Goal: Transaction & Acquisition: Purchase product/service

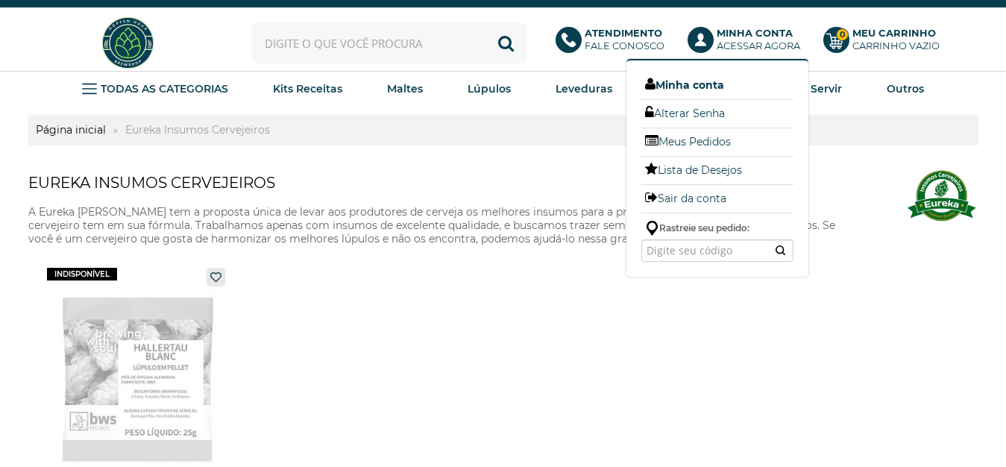
click at [708, 92] on link "Minha conta" at bounding box center [717, 84] width 152 height 19
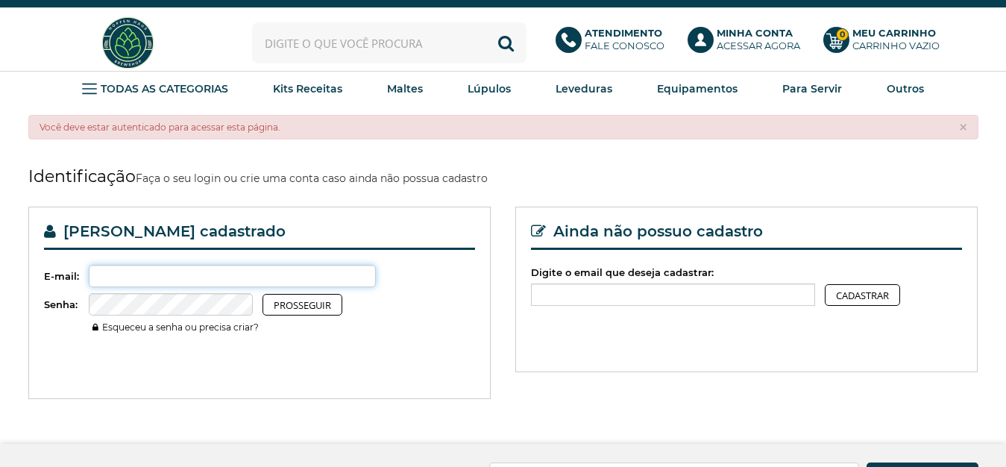
click at [107, 280] on input "Digite o email que deseja cadastrar:" at bounding box center [233, 276] width 288 height 22
type input "marlon.r.sartori@bol.com.br"
click at [172, 326] on link "Esqueceu a senha ou precisa criar?" at bounding box center [175, 326] width 166 height 11
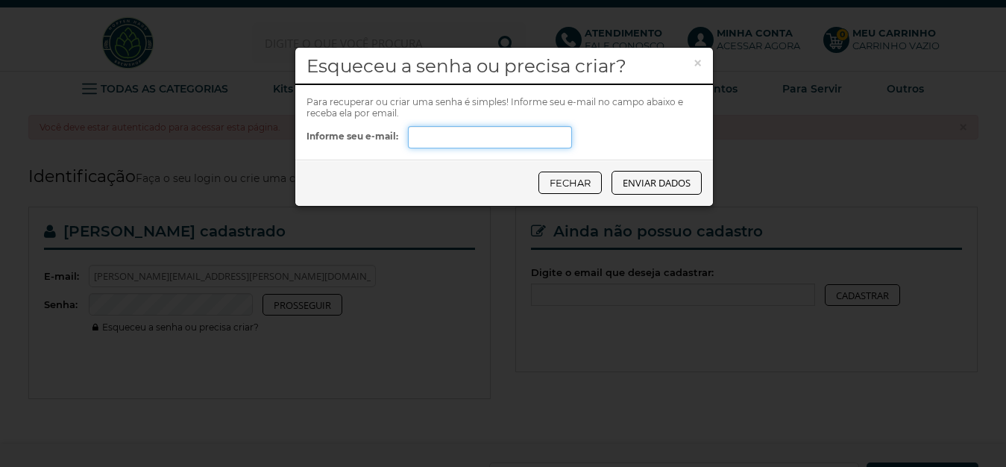
click at [423, 142] on input "Informe seu e-mail:" at bounding box center [490, 137] width 164 height 22
click at [645, 181] on button "Enviar dados" at bounding box center [657, 183] width 90 height 24
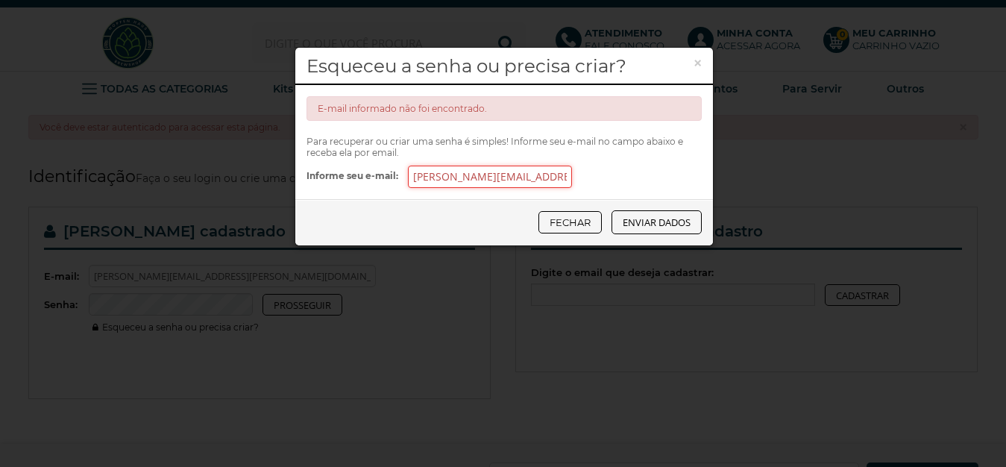
click at [556, 178] on input "marlon.r.sartori@bol.com.br" at bounding box center [490, 177] width 164 height 22
type input "m"
type input "mustang.hid@gmail.com"
click at [664, 225] on button "Enviar dados" at bounding box center [657, 222] width 90 height 24
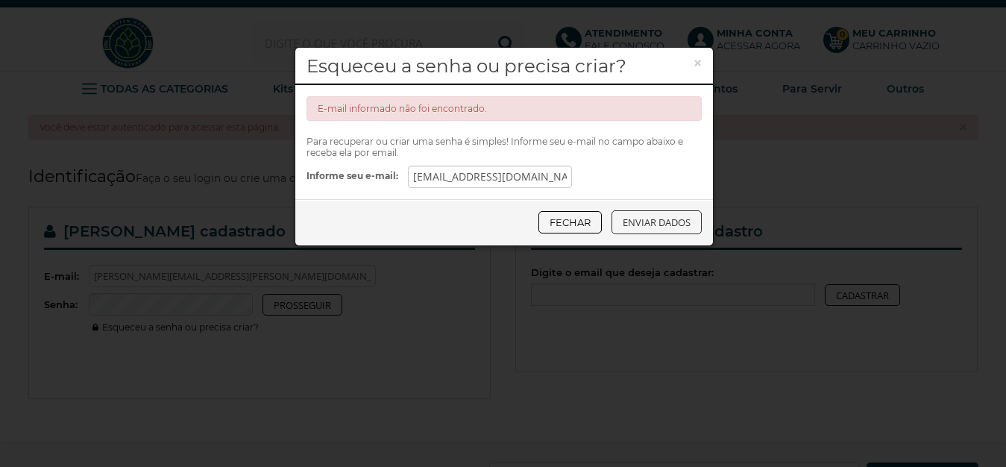
click at [664, 225] on button "Enviar dados" at bounding box center [657, 222] width 90 height 24
click at [565, 224] on link "Fechar" at bounding box center [569, 222] width 63 height 22
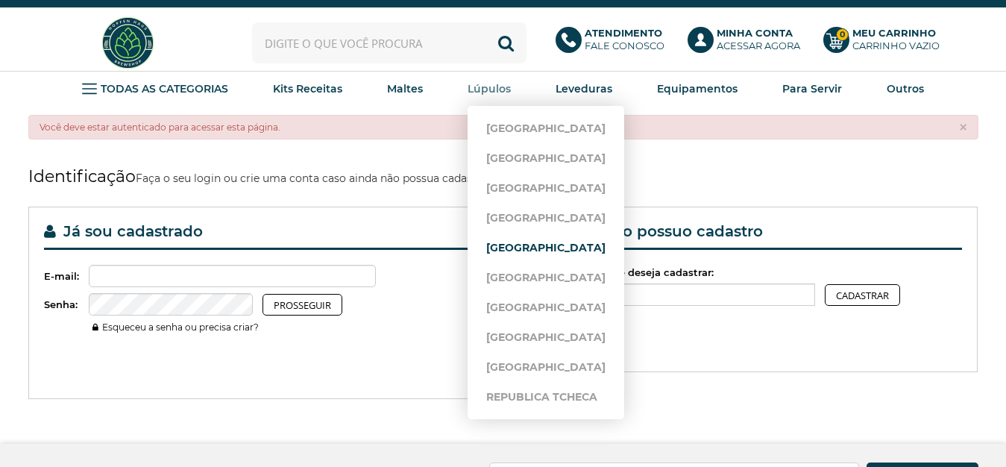
click at [510, 251] on link "[GEOGRAPHIC_DATA]" at bounding box center [545, 248] width 119 height 30
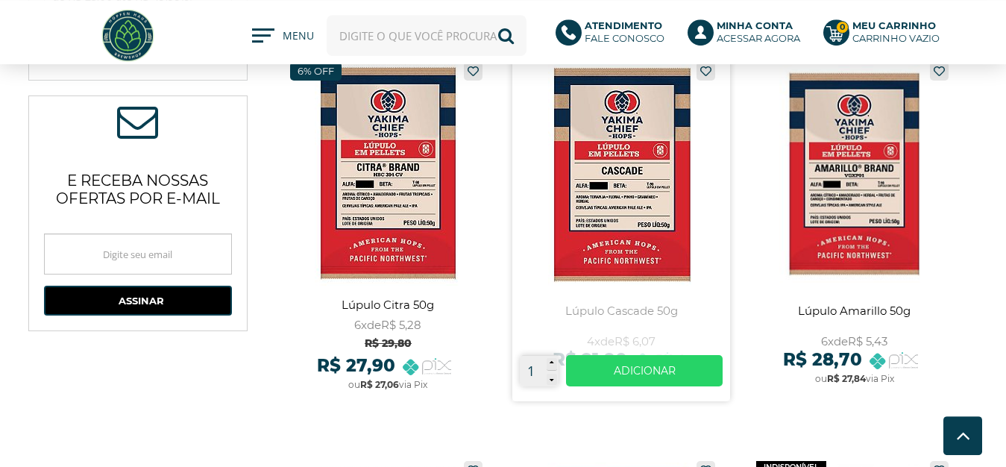
scroll to position [913, 0]
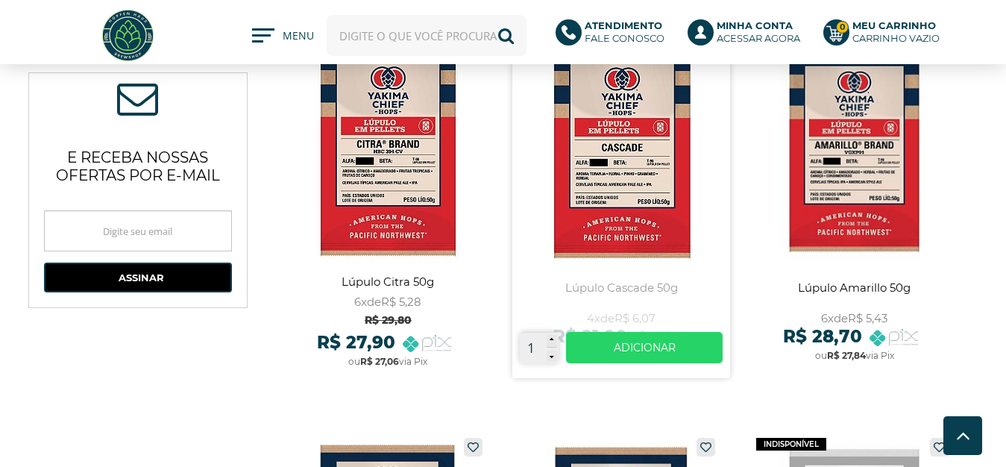
click at [610, 197] on link at bounding box center [621, 204] width 219 height 347
